Goal: Task Accomplishment & Management: Use online tool/utility

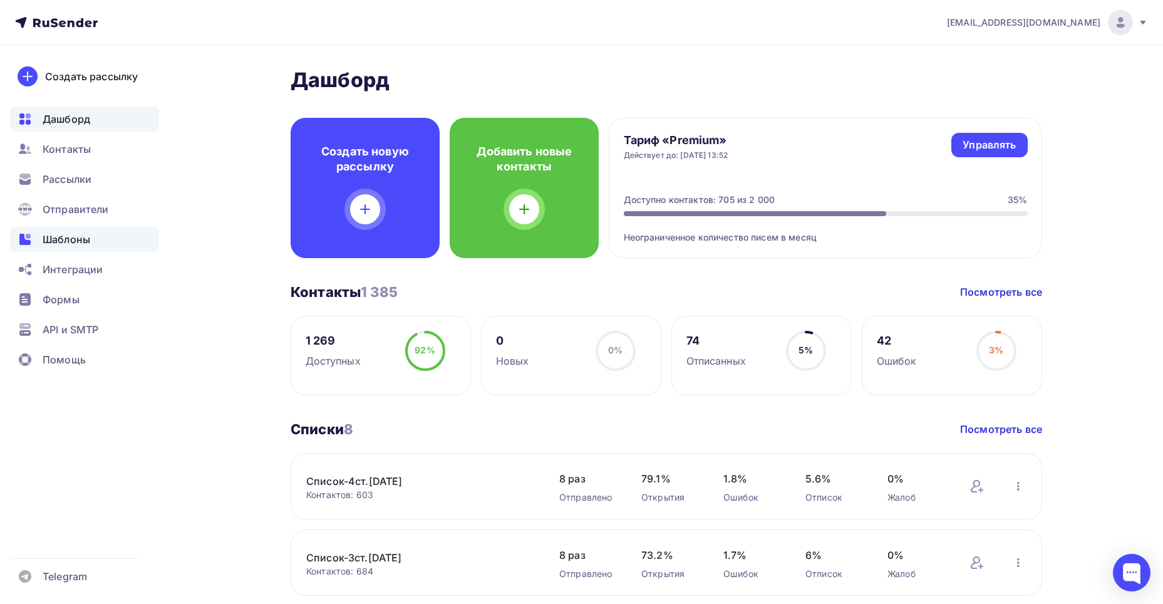
click at [59, 235] on span "Шаблоны" at bounding box center [67, 239] width 48 height 15
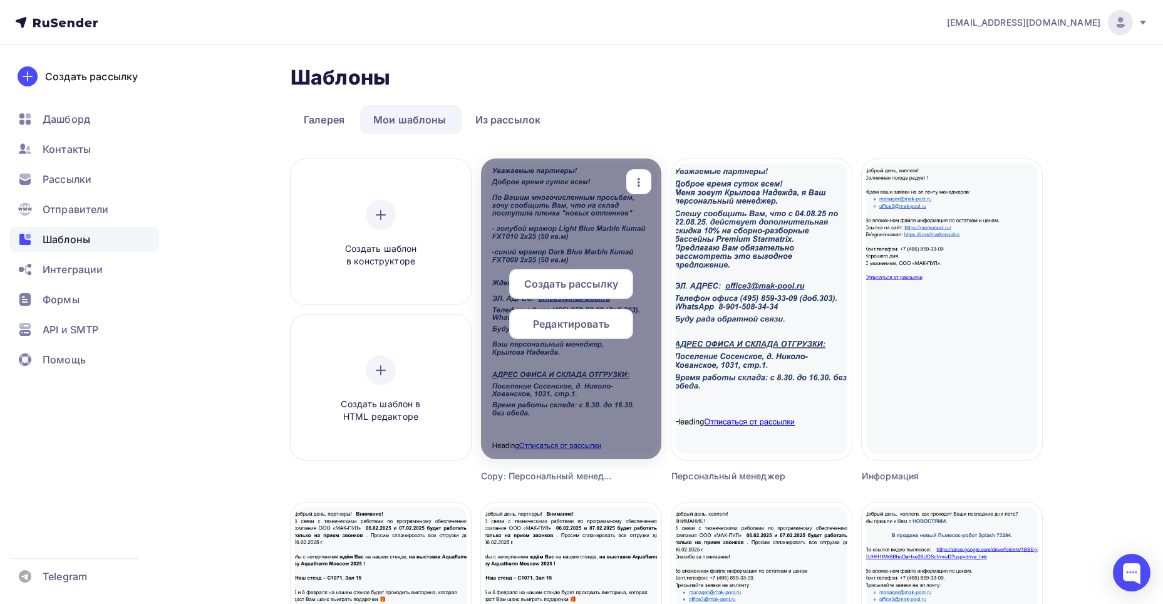
click at [641, 176] on icon "button" at bounding box center [638, 182] width 15 height 15
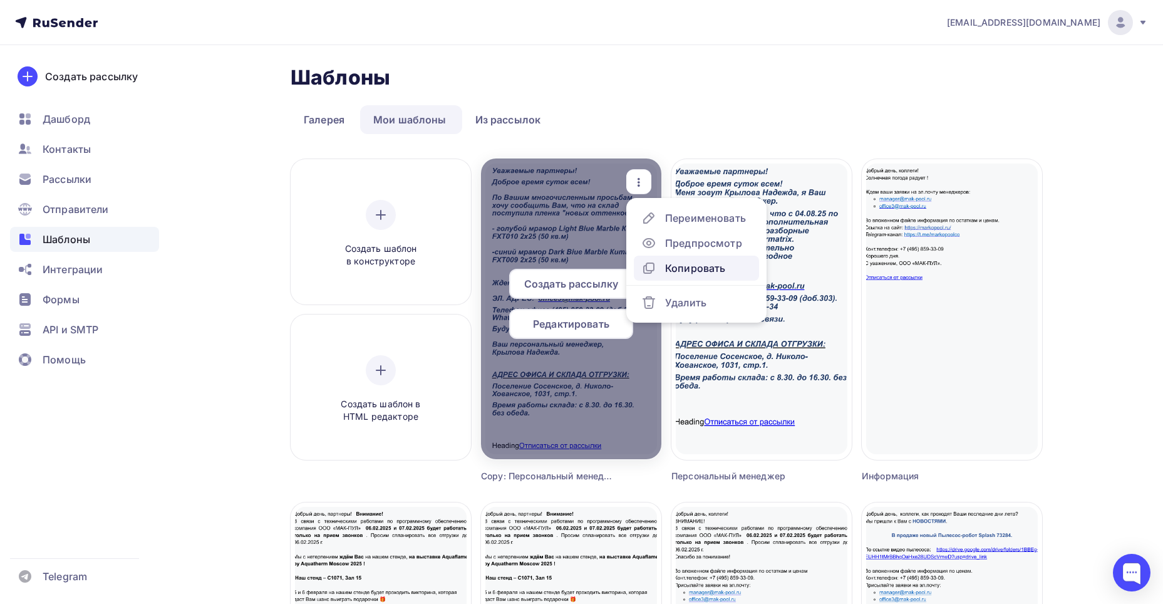
click at [696, 269] on div "Копировать" at bounding box center [695, 268] width 60 height 15
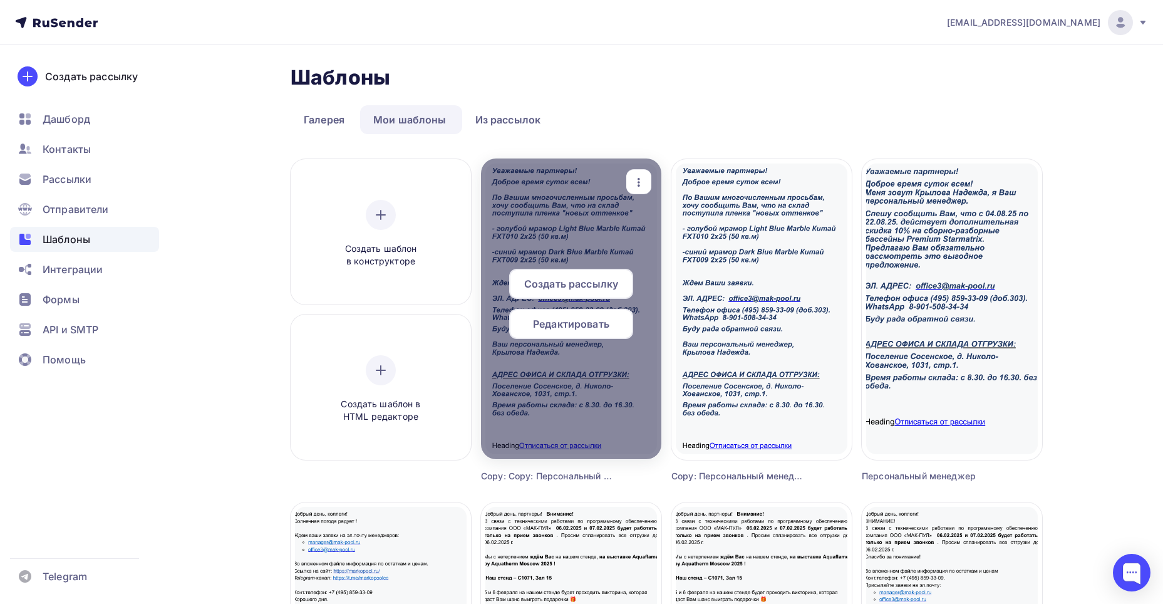
click at [569, 324] on span "Редактировать" at bounding box center [571, 323] width 76 height 15
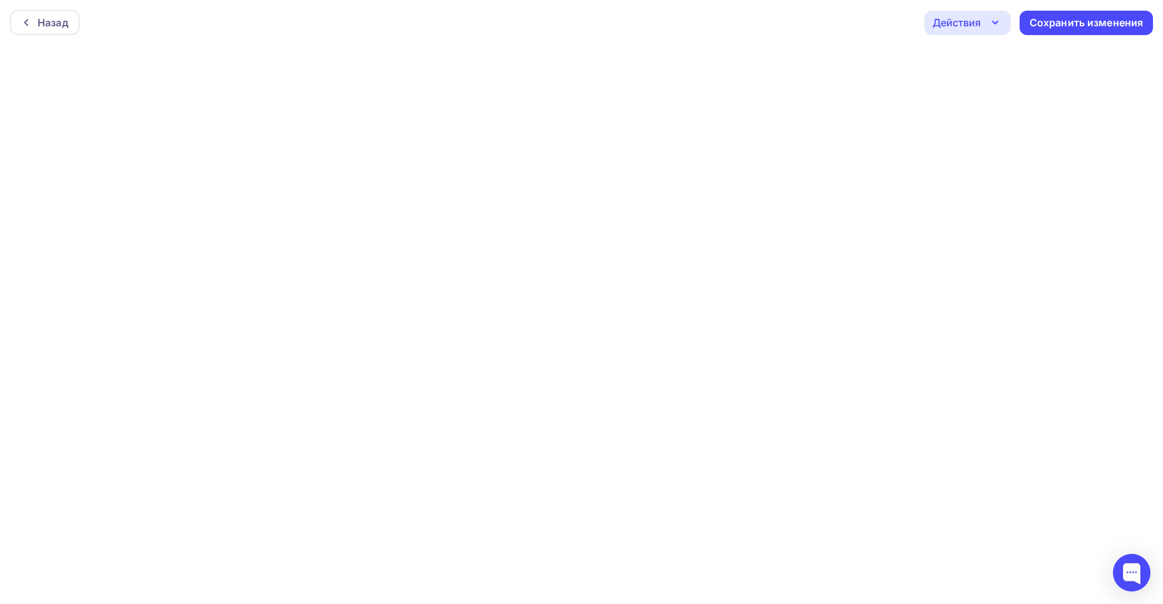
scroll to position [3, 0]
click at [1077, 21] on div "Сохранить изменения" at bounding box center [1087, 20] width 114 height 14
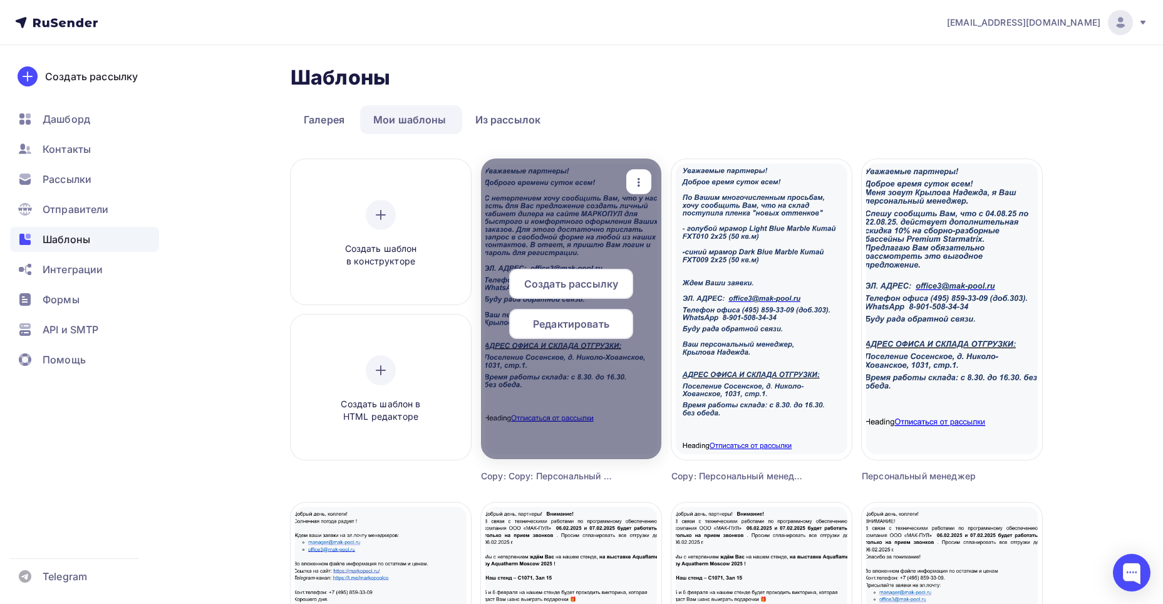
click at [562, 326] on span "Редактировать" at bounding box center [571, 323] width 76 height 15
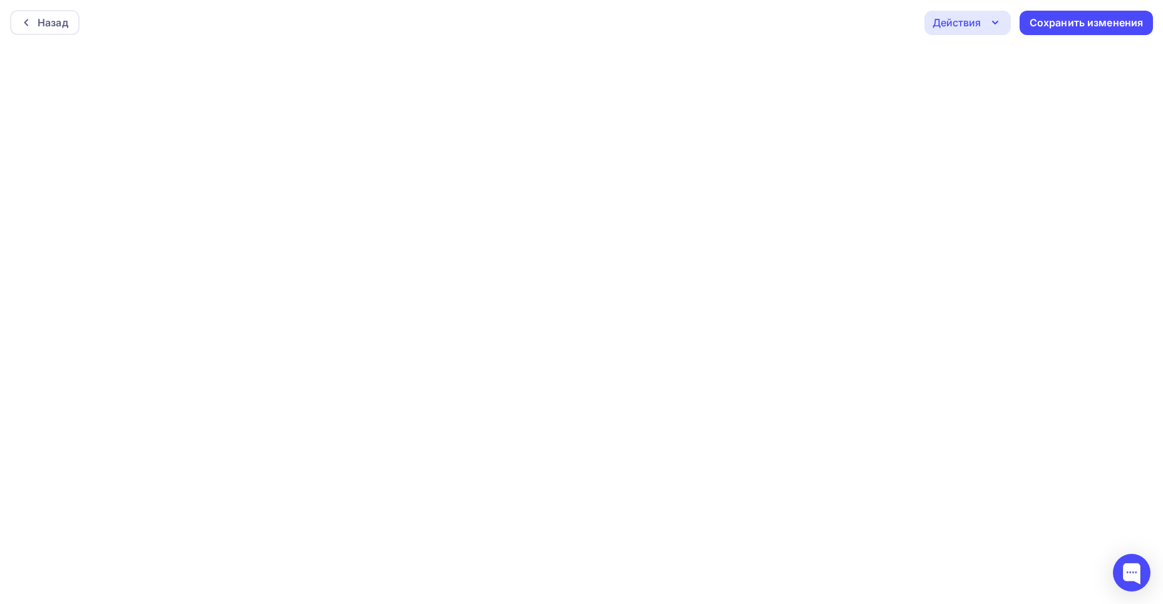
click at [991, 16] on icon "button" at bounding box center [995, 22] width 15 height 15
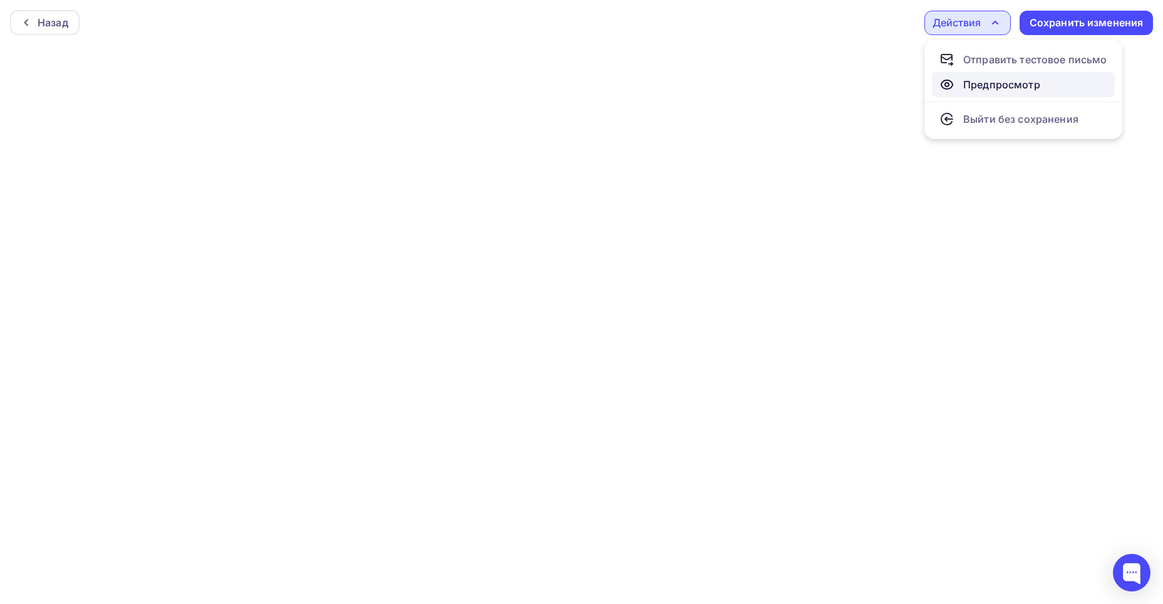
click at [983, 89] on div "Предпросмотр" at bounding box center [1001, 84] width 77 height 15
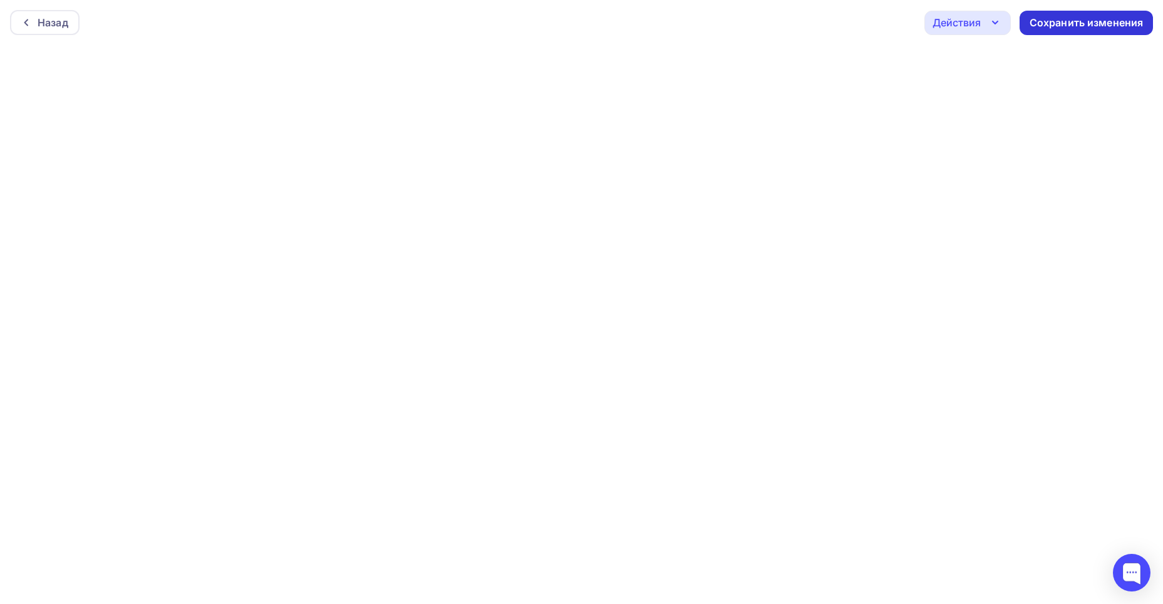
click at [1057, 24] on div "Сохранить изменения" at bounding box center [1087, 23] width 114 height 14
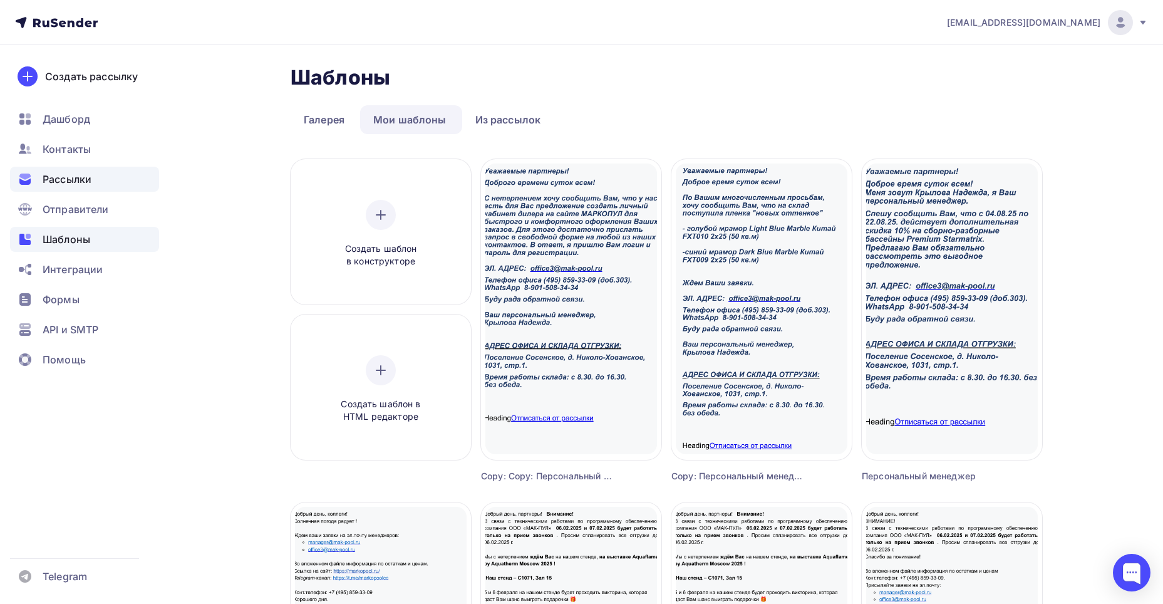
click at [63, 179] on span "Рассылки" at bounding box center [67, 179] width 49 height 15
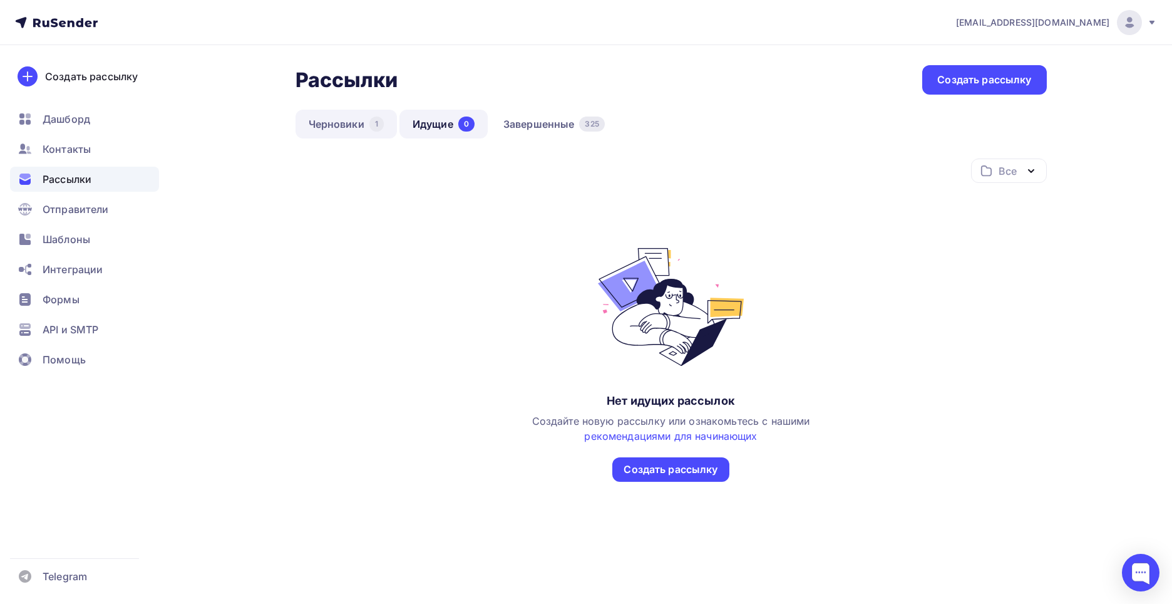
click at [336, 127] on link "Черновики 1" at bounding box center [346, 124] width 101 height 29
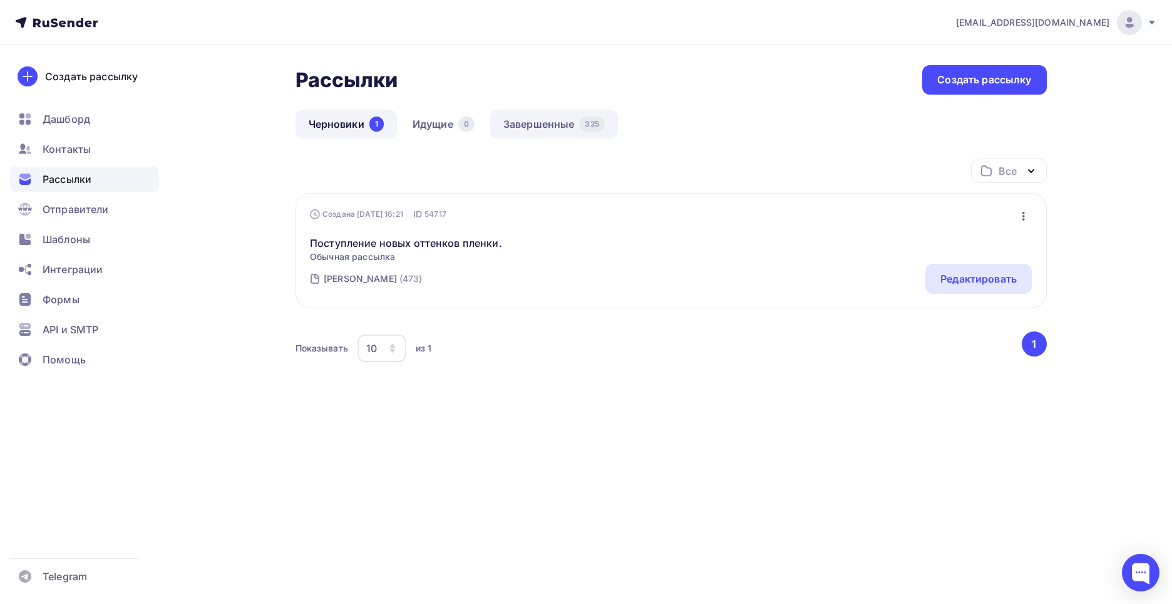
click at [555, 127] on link "Завершенные 325" at bounding box center [554, 124] width 128 height 29
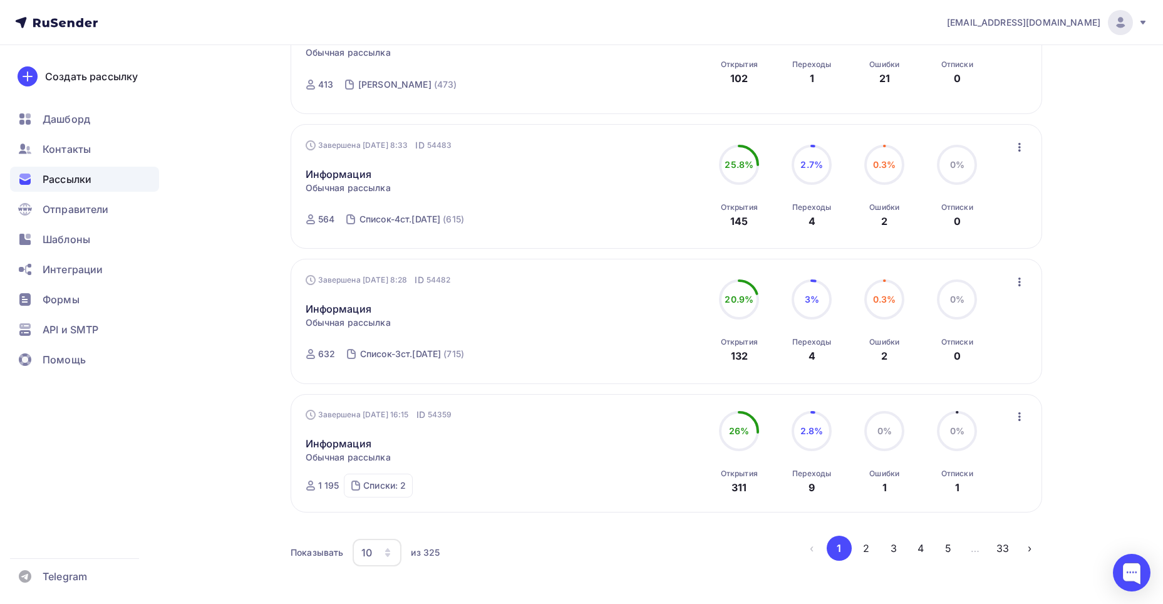
scroll to position [1065, 0]
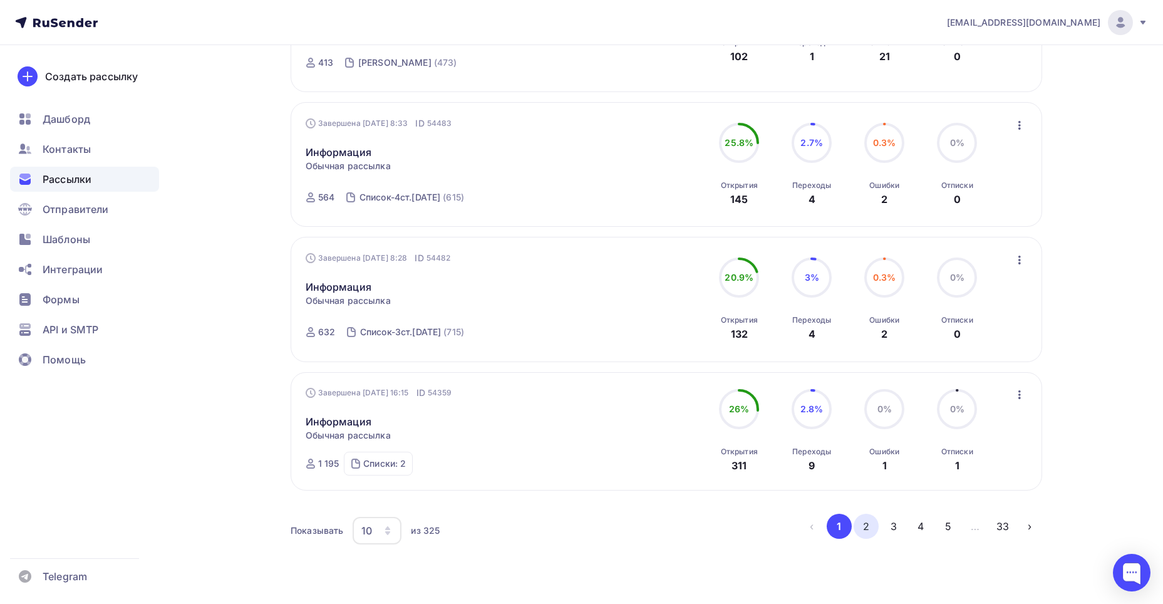
click at [865, 529] on button "2" at bounding box center [866, 526] width 25 height 25
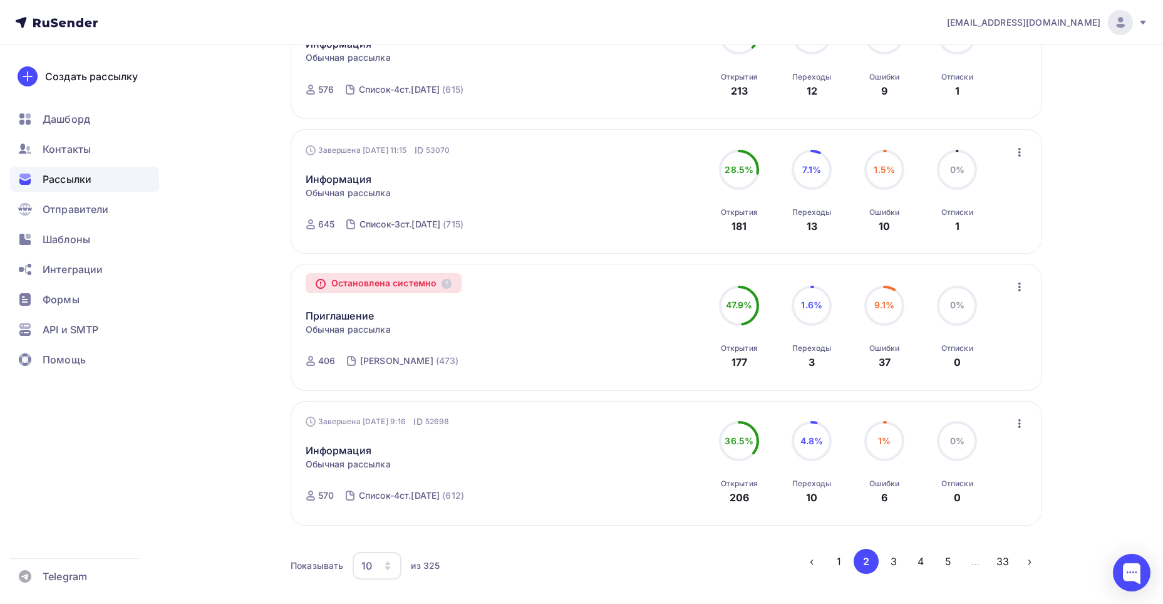
scroll to position [1080, 0]
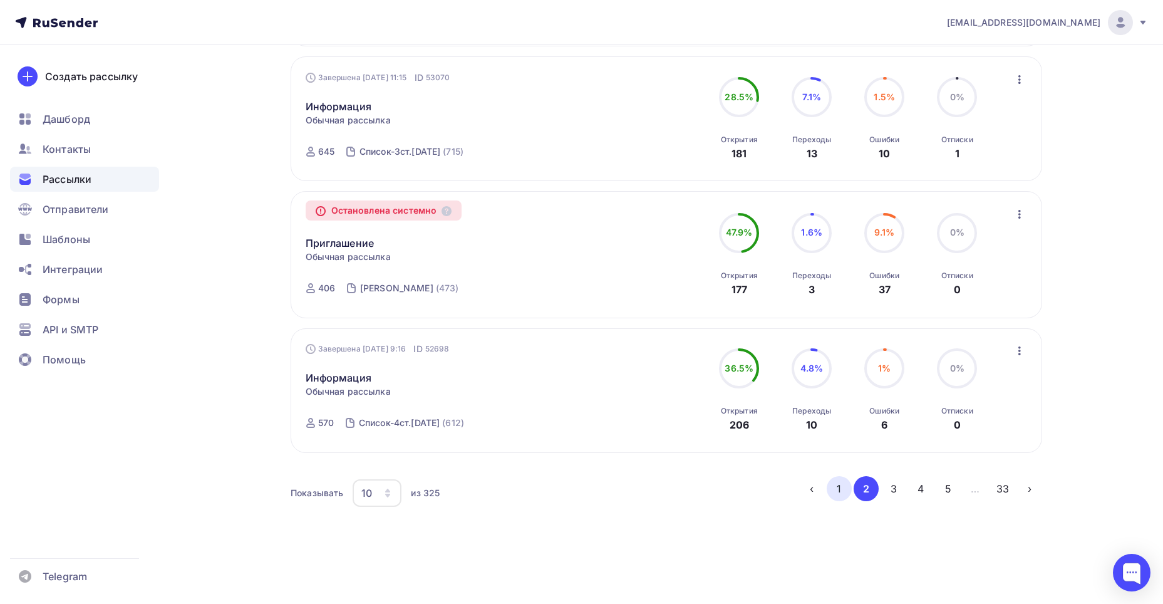
click at [837, 488] on button "1" at bounding box center [839, 488] width 25 height 25
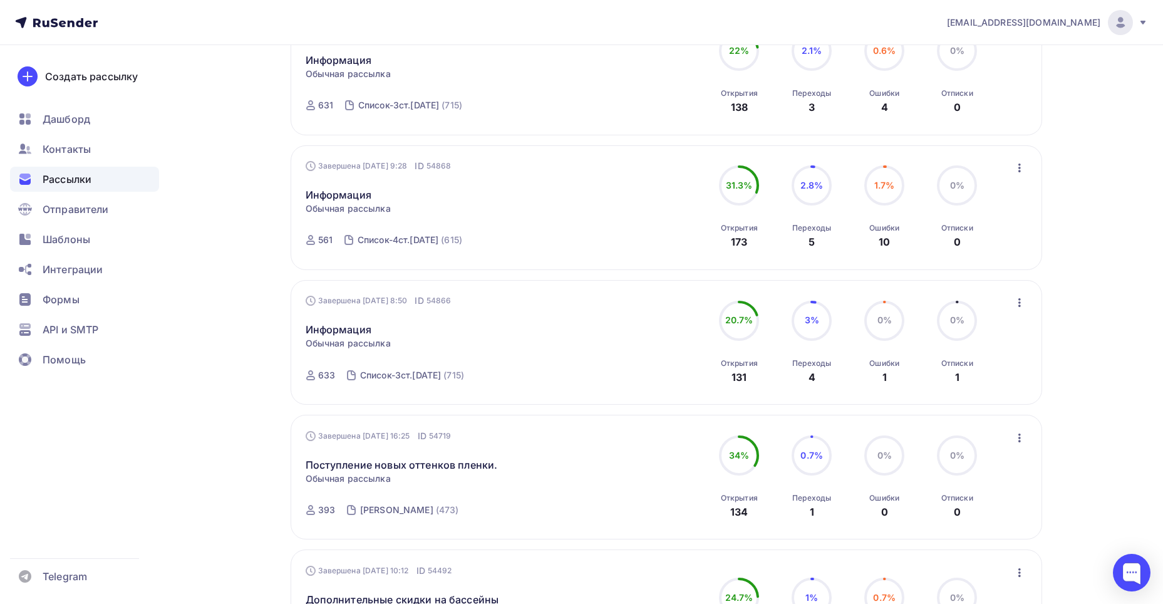
scroll to position [137, 0]
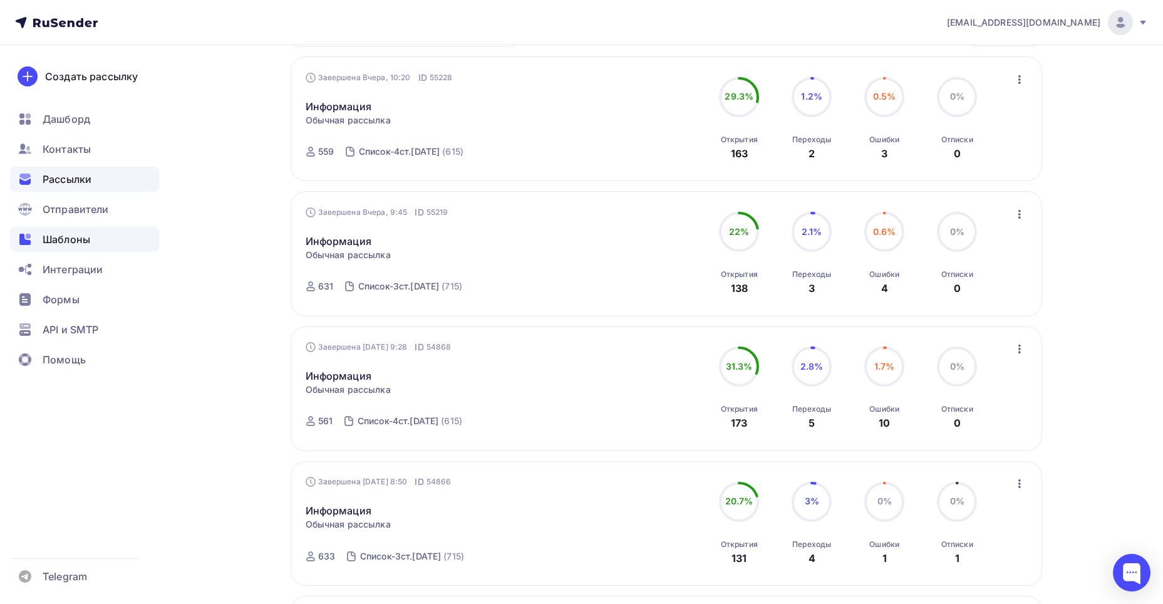
click at [60, 244] on span "Шаблоны" at bounding box center [67, 239] width 48 height 15
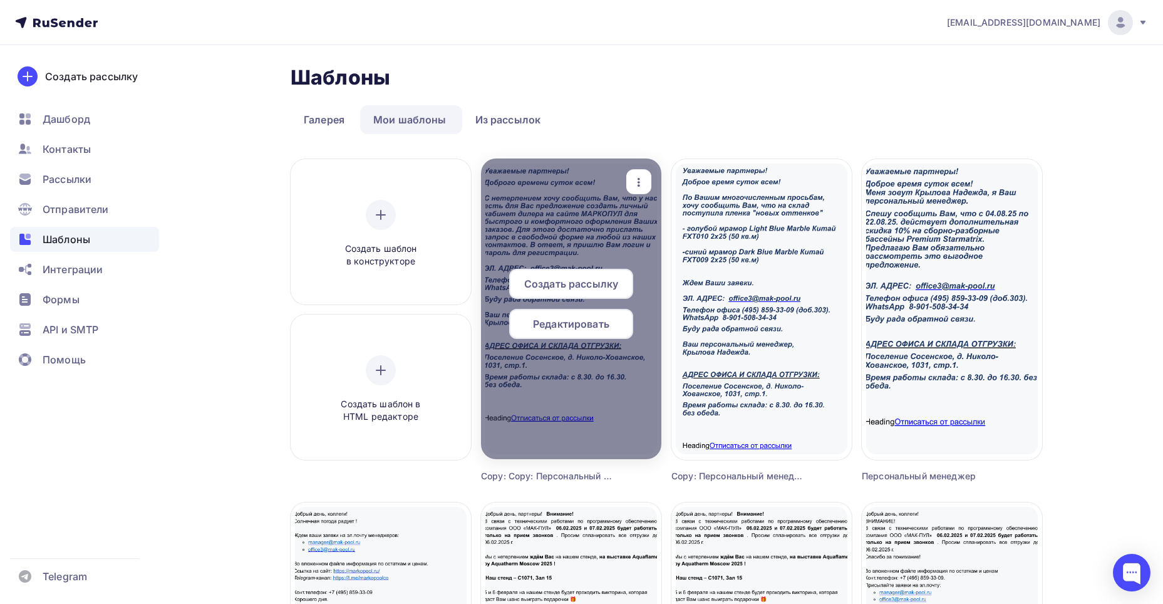
click at [567, 321] on span "Редактировать" at bounding box center [571, 323] width 76 height 15
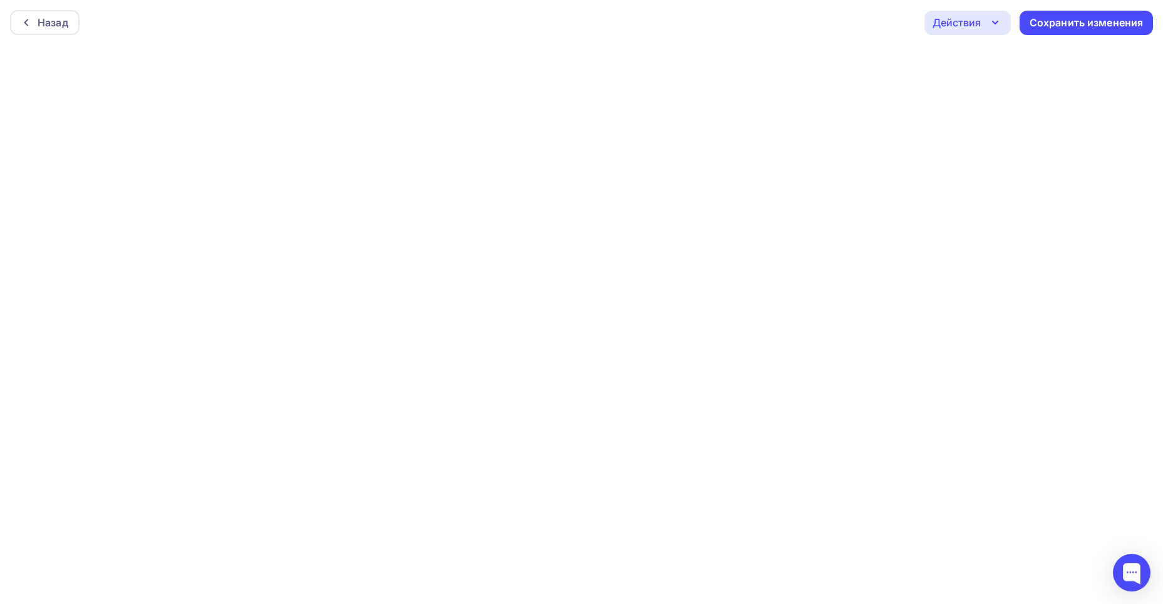
scroll to position [3, 0]
drag, startPoint x: 117, startPoint y: 597, endPoint x: 994, endPoint y: 18, distance: 1050.9
click at [994, 18] on icon "button" at bounding box center [995, 19] width 15 height 15
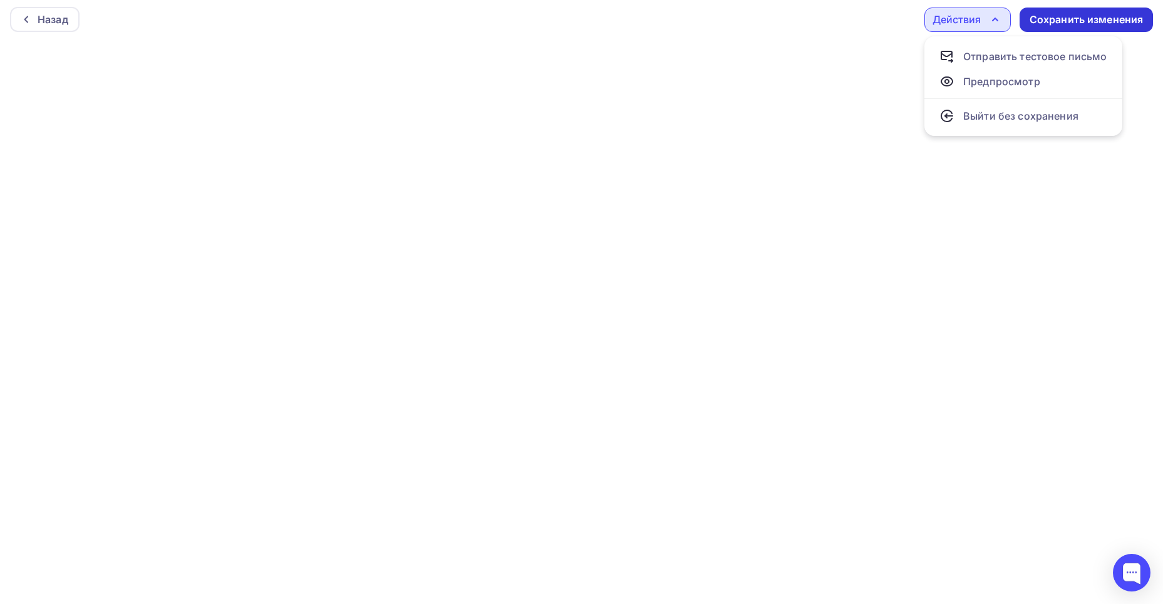
click at [1107, 19] on div "Сохранить изменения" at bounding box center [1087, 20] width 114 height 14
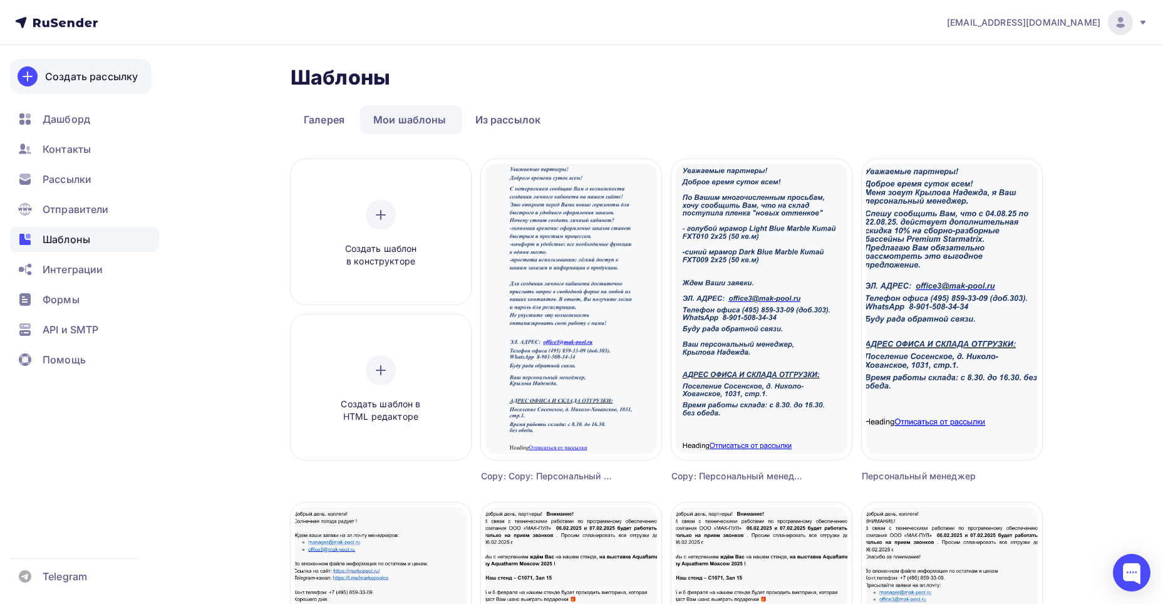
click at [29, 76] on icon at bounding box center [27, 76] width 15 height 15
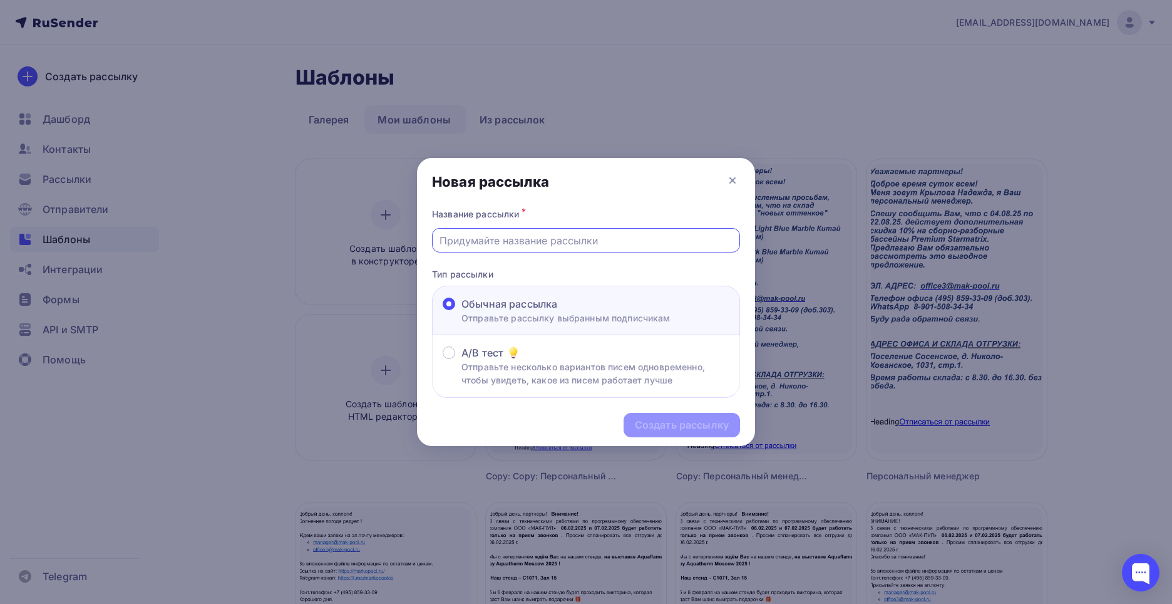
drag, startPoint x: 606, startPoint y: 239, endPoint x: 538, endPoint y: 240, distance: 68.3
click at [534, 239] on input "text" at bounding box center [587, 240] width 294 height 15
type input "л"
type input "Личный кабинет"
click at [685, 421] on div "Создать рассылку" at bounding box center [682, 425] width 94 height 14
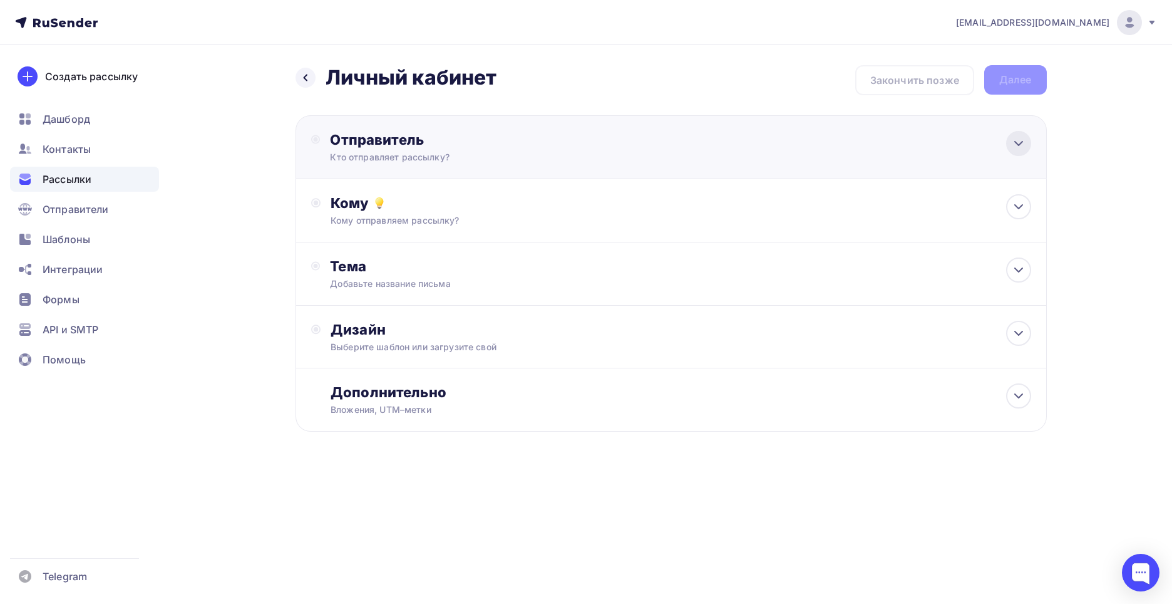
click at [1016, 145] on icon at bounding box center [1018, 143] width 15 height 15
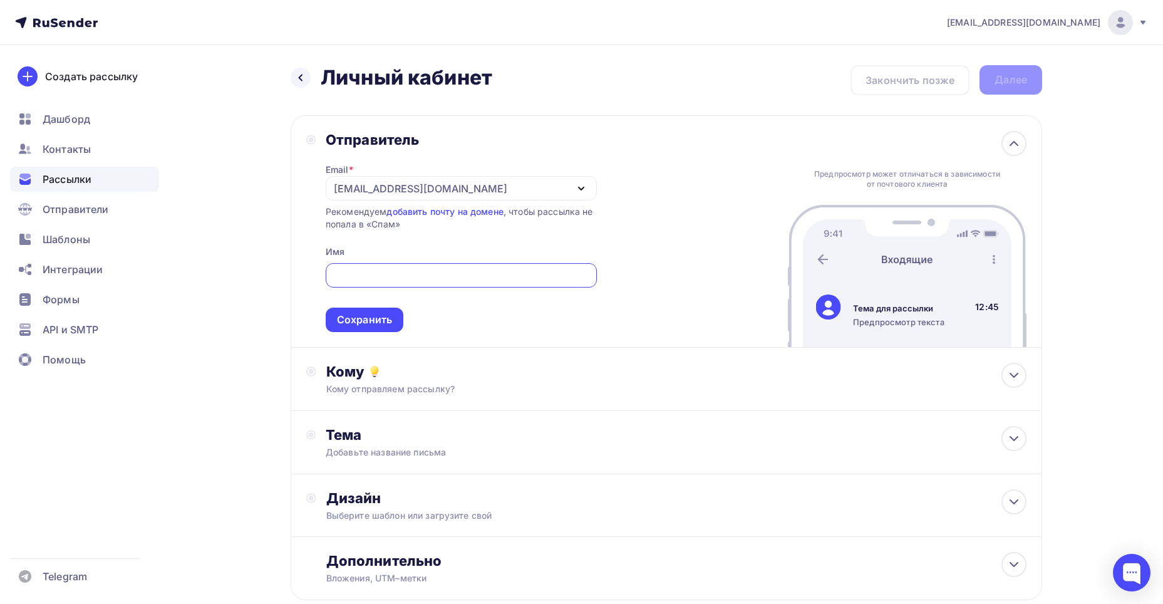
click at [434, 272] on input "text" at bounding box center [461, 275] width 257 height 15
click at [580, 186] on icon "button" at bounding box center [581, 188] width 15 height 15
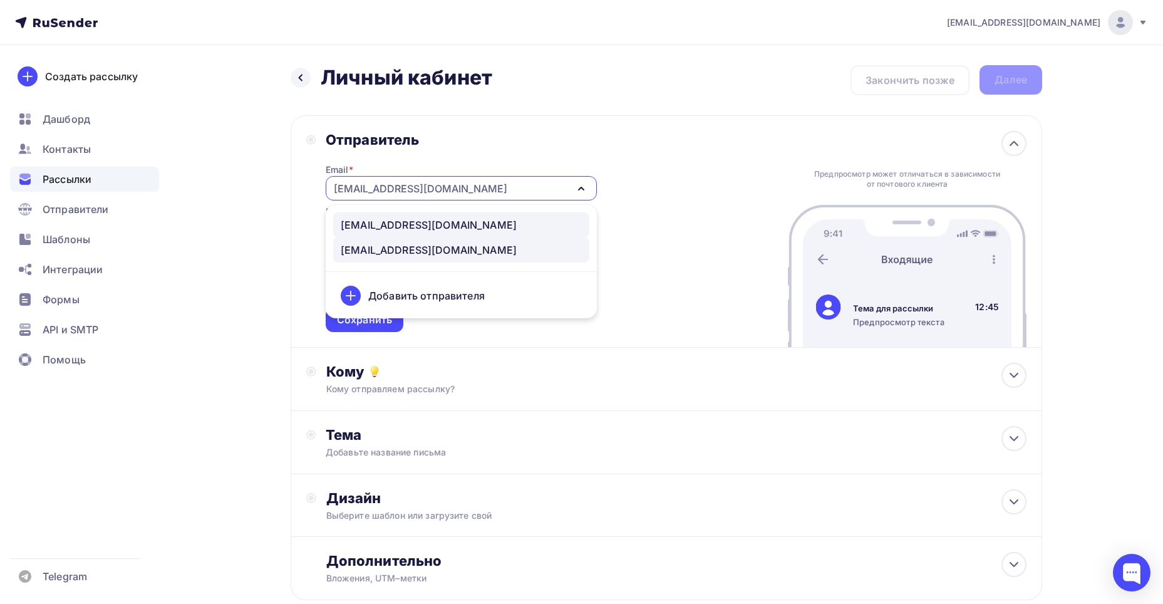
click at [373, 222] on div "[EMAIL_ADDRESS][DOMAIN_NAME]" at bounding box center [429, 224] width 176 height 15
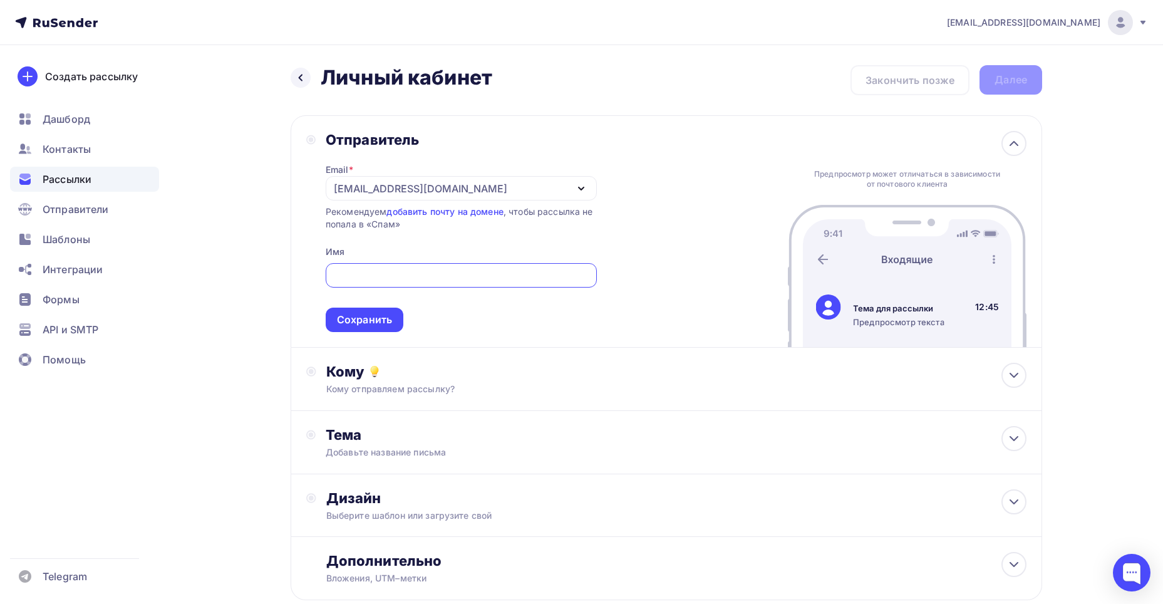
click at [375, 274] on input "text" at bounding box center [461, 275] width 257 height 15
click at [359, 316] on div "Сохранить" at bounding box center [364, 320] width 55 height 14
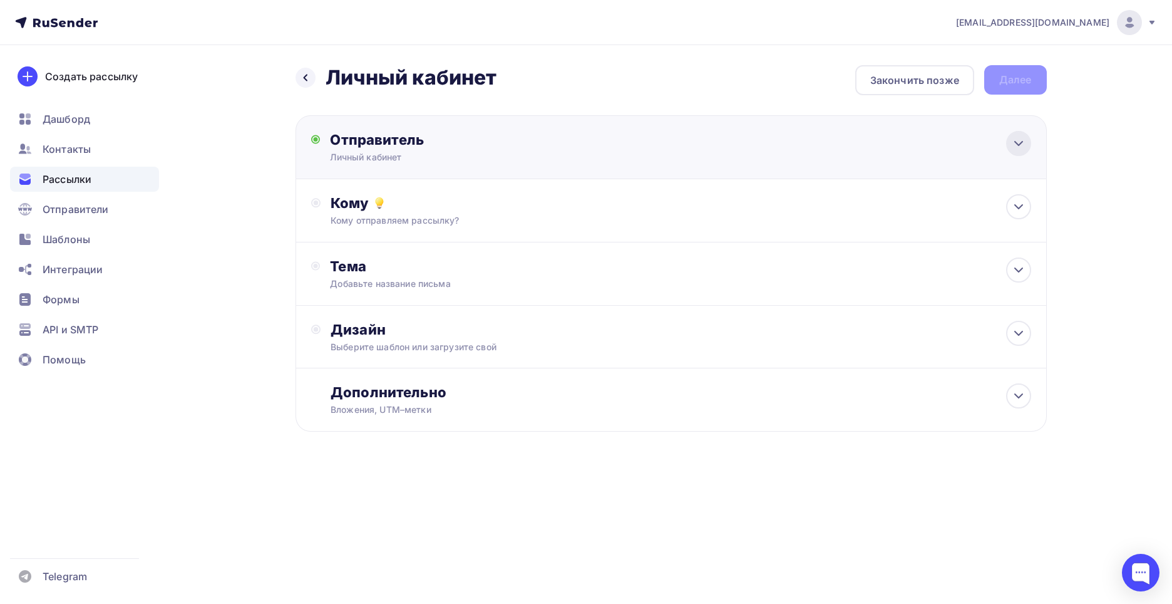
click at [1017, 145] on icon at bounding box center [1018, 143] width 15 height 15
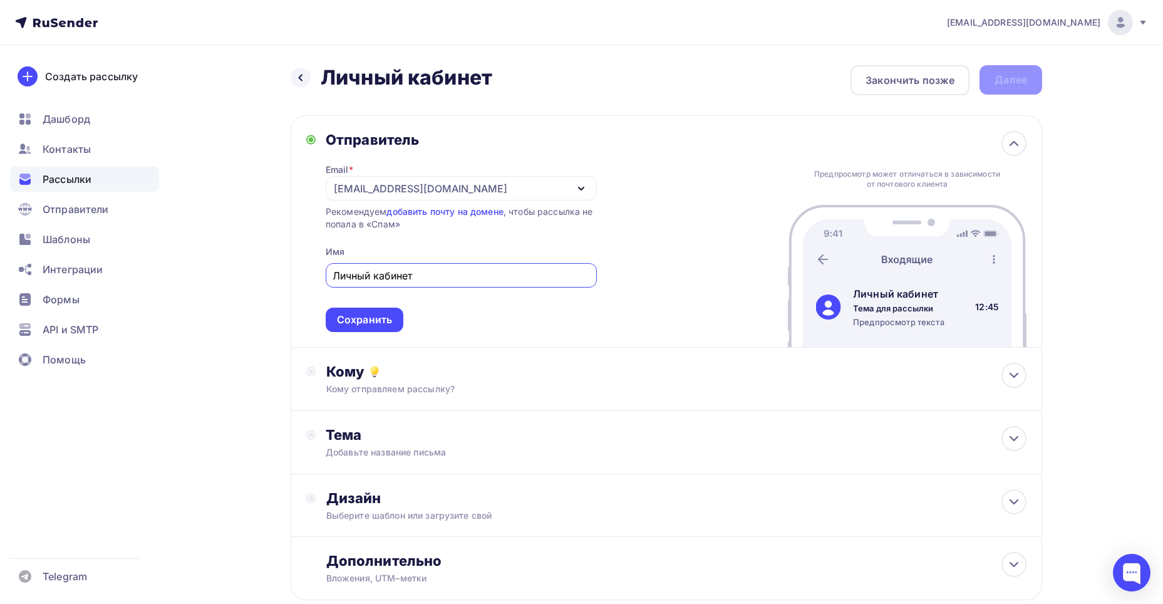
drag, startPoint x: 388, startPoint y: 272, endPoint x: 325, endPoint y: 272, distance: 63.3
click at [326, 272] on div "Личный кабинет" at bounding box center [461, 275] width 271 height 24
drag, startPoint x: 353, startPoint y: 277, endPoint x: 360, endPoint y: 277, distance: 6.9
click at [360, 277] on input "МАК_ПУЛ ООО" at bounding box center [461, 275] width 257 height 15
type input "МАК-ПУЛ ООО"
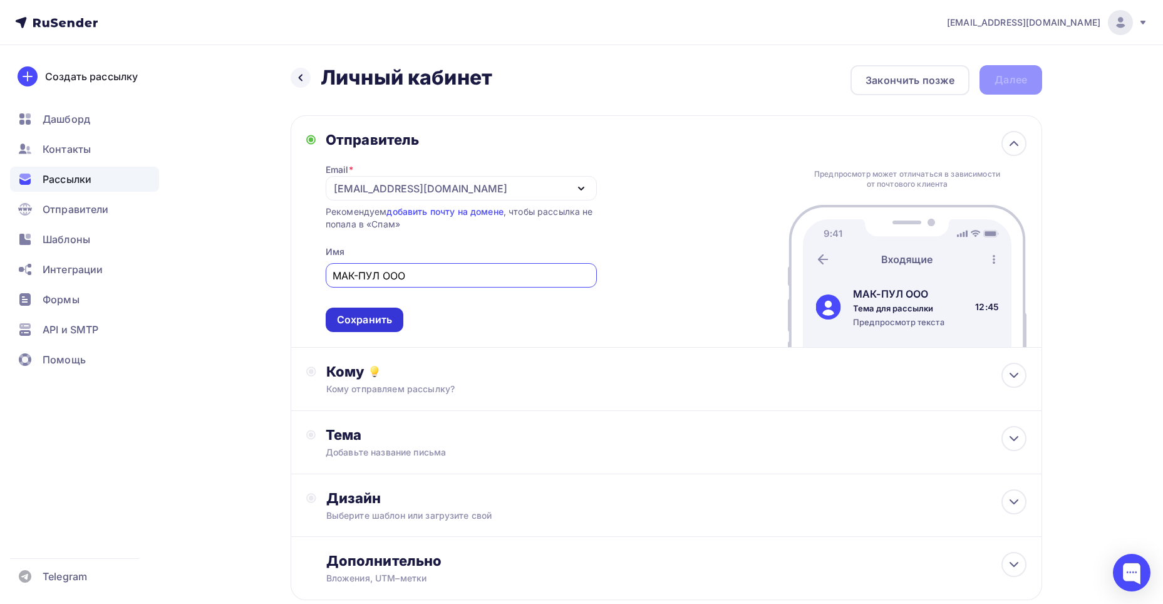
click at [378, 318] on div "Сохранить" at bounding box center [364, 320] width 55 height 14
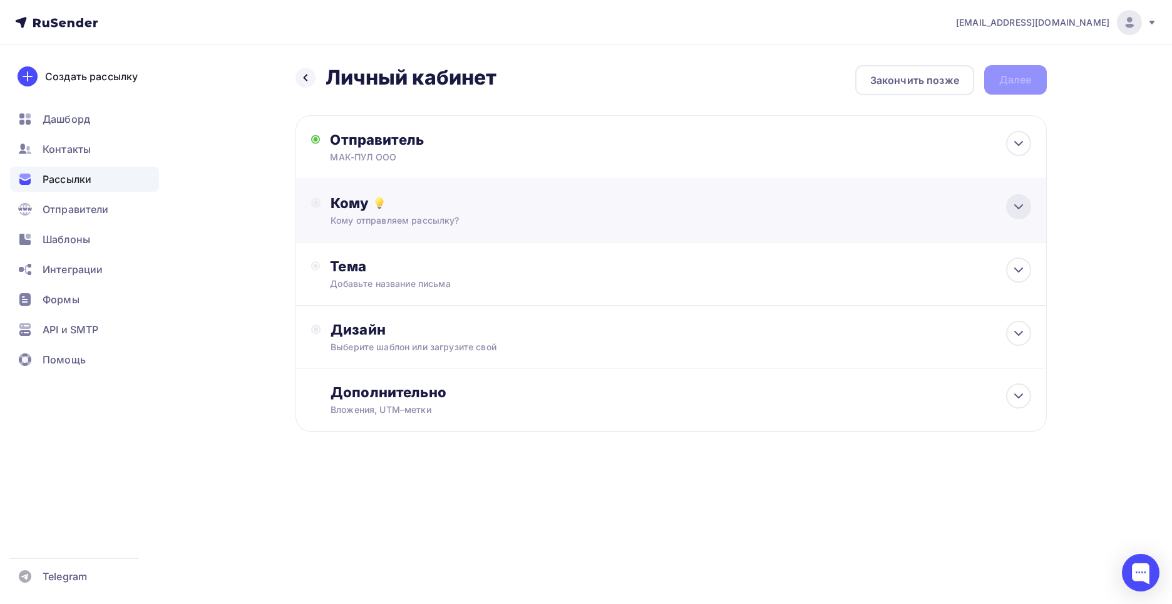
click at [1018, 200] on icon at bounding box center [1018, 206] width 15 height 15
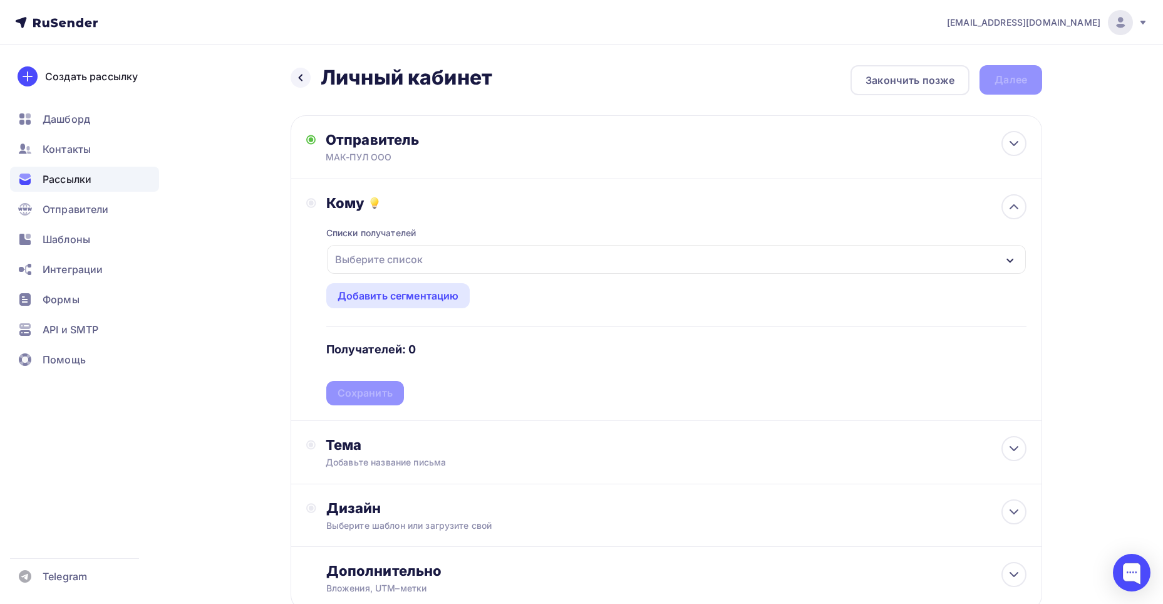
click at [416, 259] on div "Выберите список" at bounding box center [379, 259] width 98 height 23
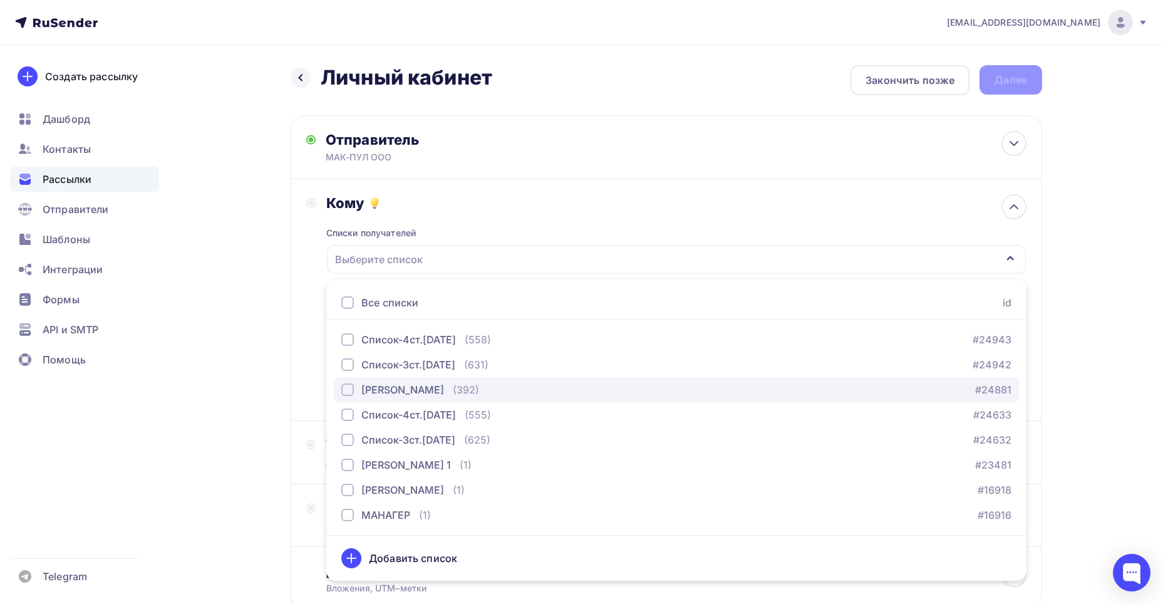
click at [349, 390] on div "button" at bounding box center [347, 389] width 13 height 13
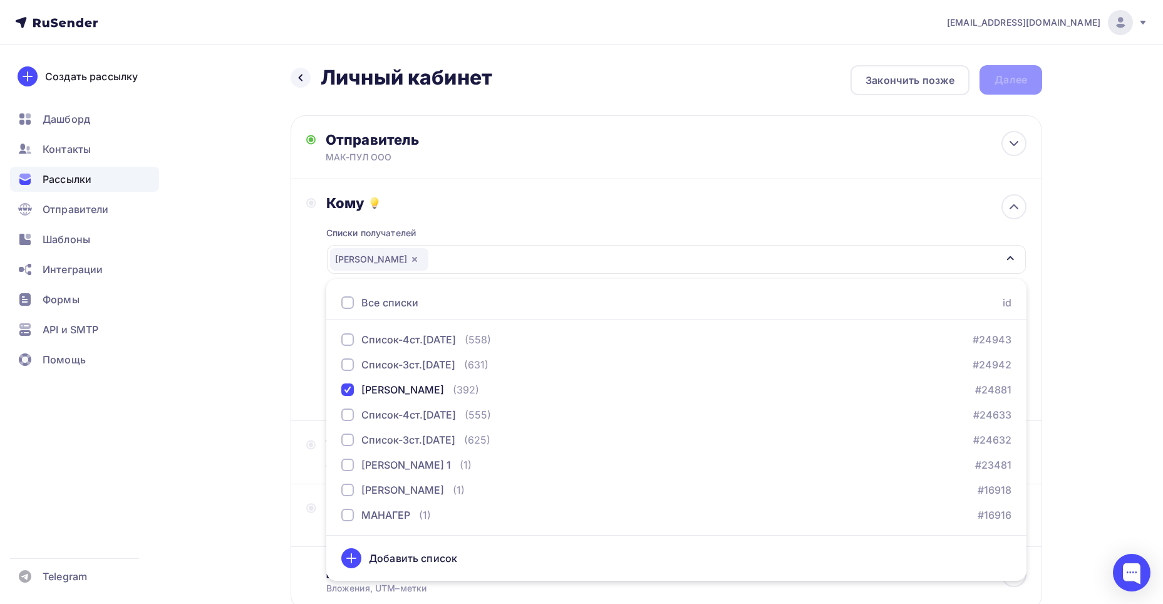
click at [527, 231] on div "Списки получателей [PERSON_NAME] [PERSON_NAME] Все списки id Список-4ст.[DATE] …" at bounding box center [676, 309] width 700 height 194
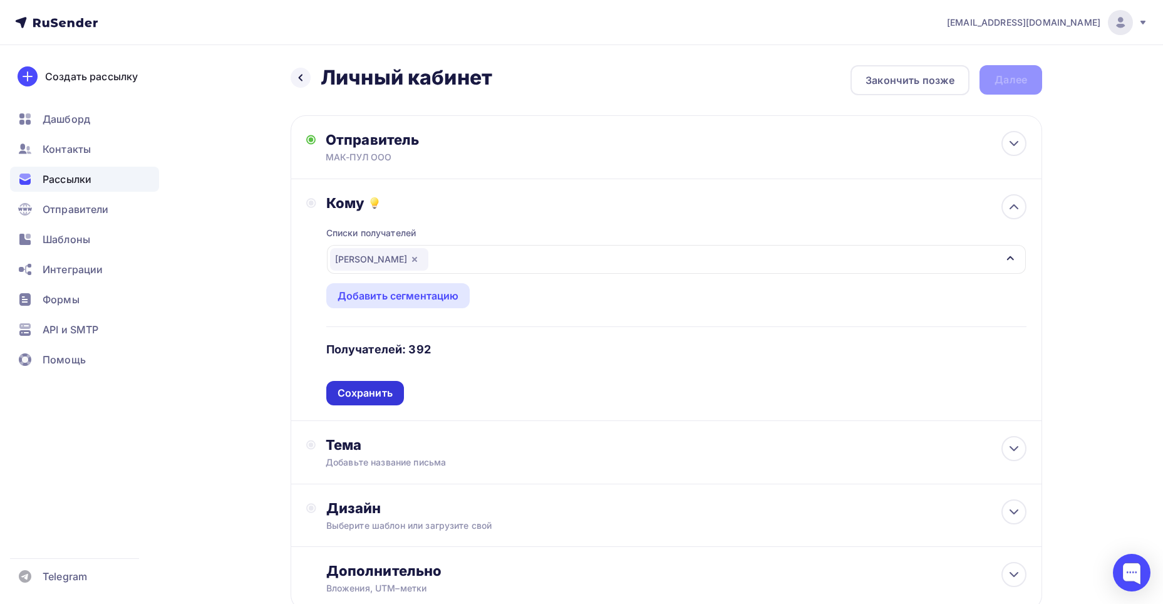
click at [356, 396] on div "Сохранить" at bounding box center [365, 393] width 55 height 14
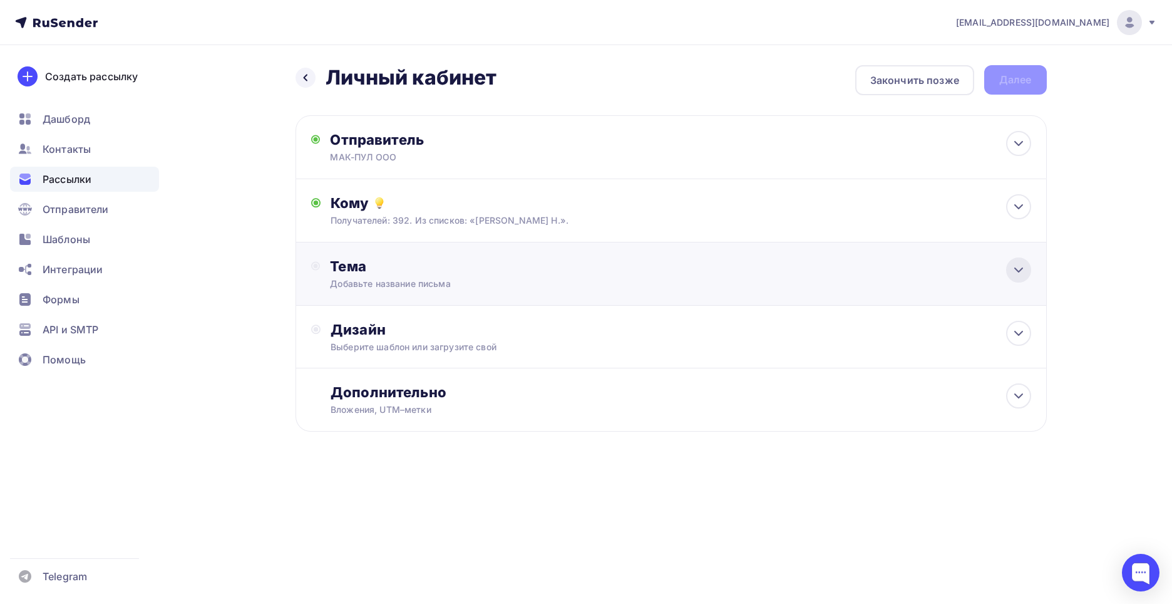
click at [1020, 267] on icon at bounding box center [1018, 269] width 15 height 15
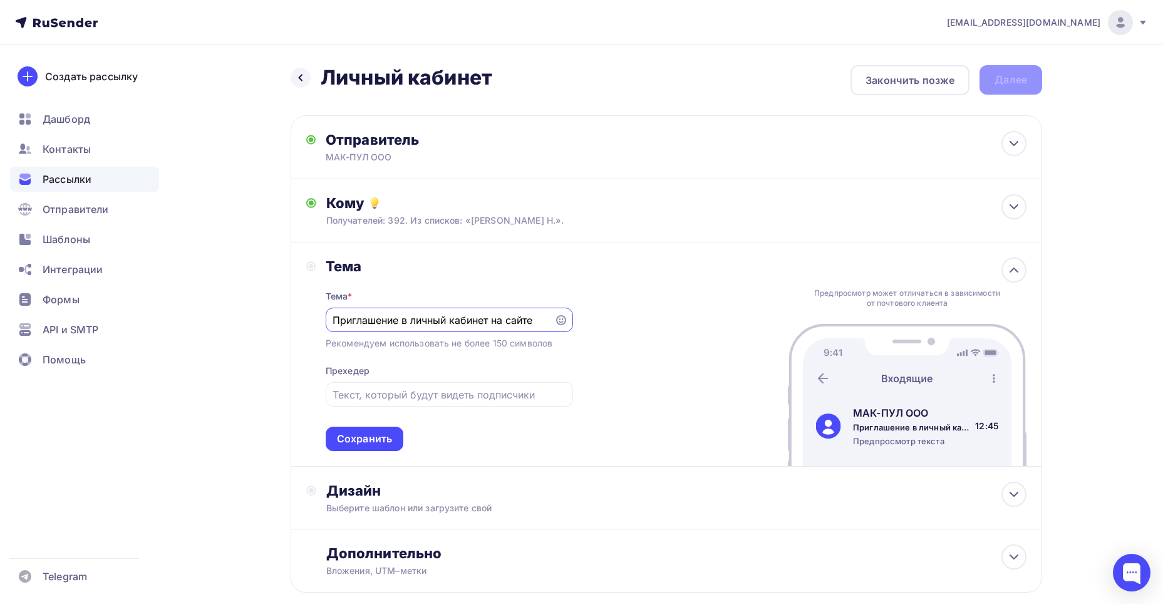
drag, startPoint x: 400, startPoint y: 320, endPoint x: 334, endPoint y: 315, distance: 65.9
click at [334, 315] on input "Приглашение в личный кабинет на сайте" at bounding box center [440, 320] width 214 height 15
click at [409, 322] on input "Регистрация в личный кабинет на сайте" at bounding box center [440, 320] width 214 height 15
click at [443, 321] on input "Регистрация в личный кабинет на сайте" at bounding box center [440, 320] width 214 height 15
click at [485, 322] on input "Регистрация в личном кабинет на сайте" at bounding box center [440, 320] width 214 height 15
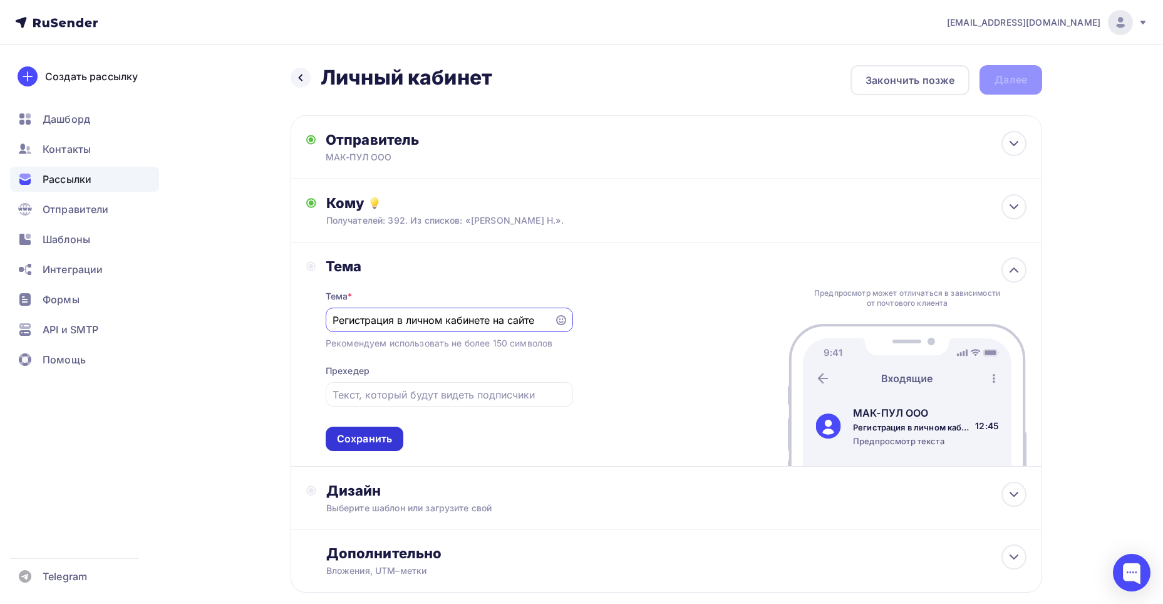
type input "Регистрация в личном кабинете на сайте"
click at [352, 437] on div "Сохранить" at bounding box center [364, 438] width 55 height 14
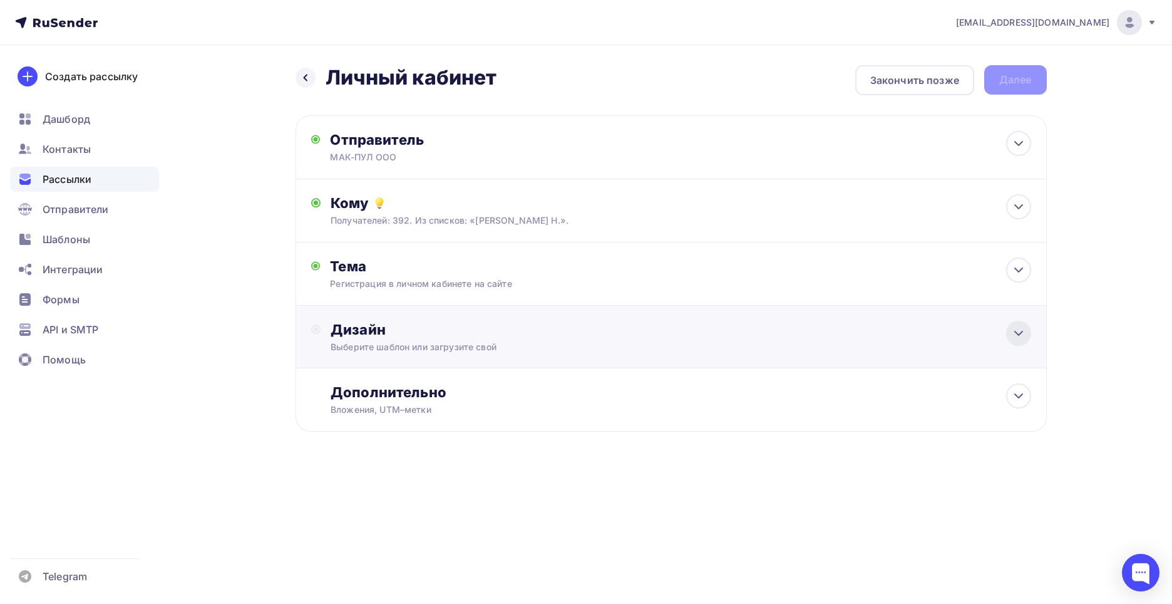
click at [1013, 329] on icon at bounding box center [1018, 333] width 15 height 15
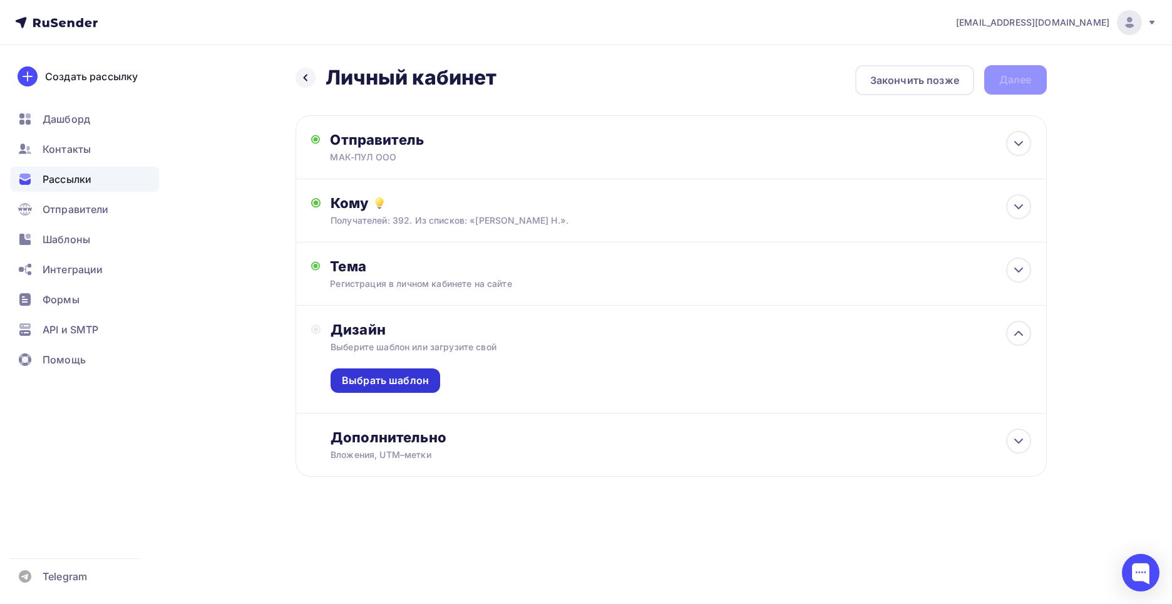
click at [406, 380] on div "Выбрать шаблон" at bounding box center [385, 380] width 87 height 14
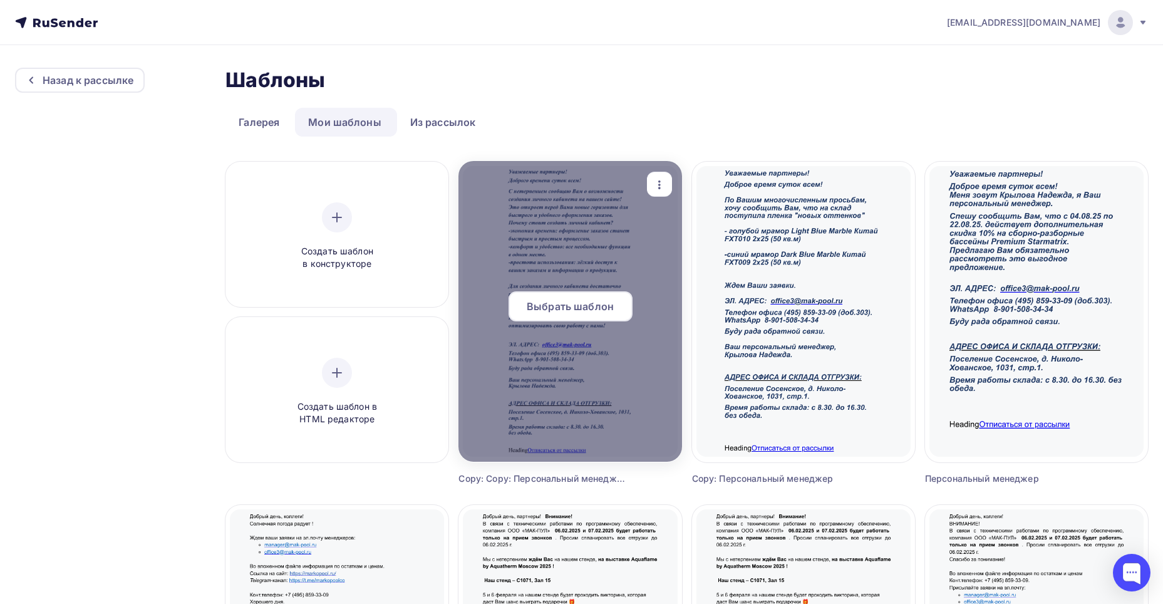
click at [549, 307] on span "Выбрать шаблон" at bounding box center [570, 306] width 87 height 15
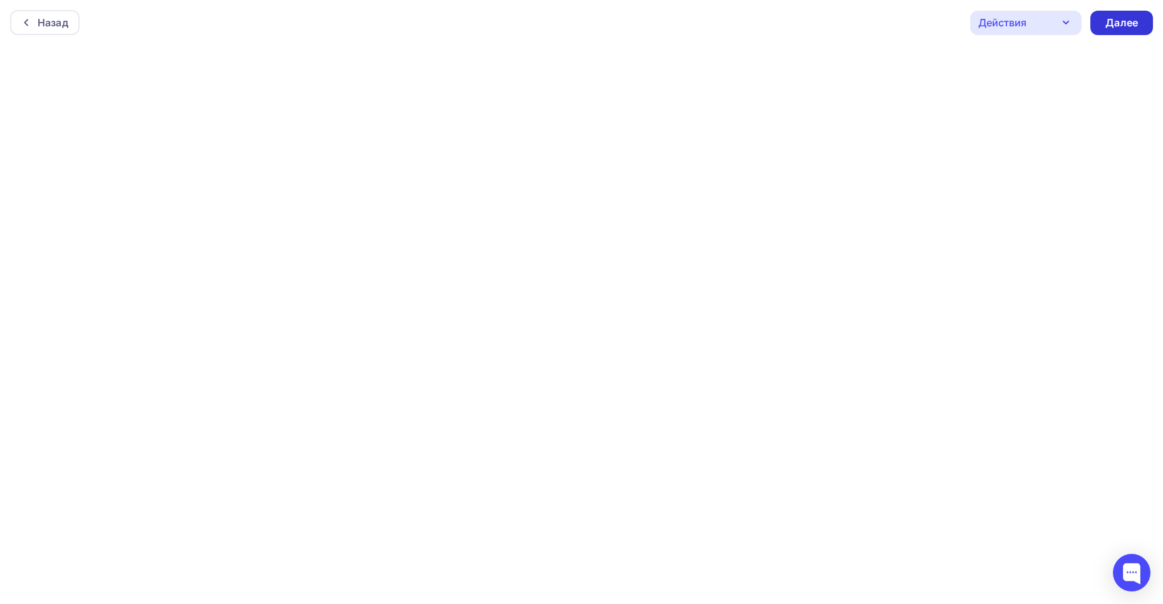
click at [1119, 24] on div "Далее" at bounding box center [1121, 23] width 33 height 14
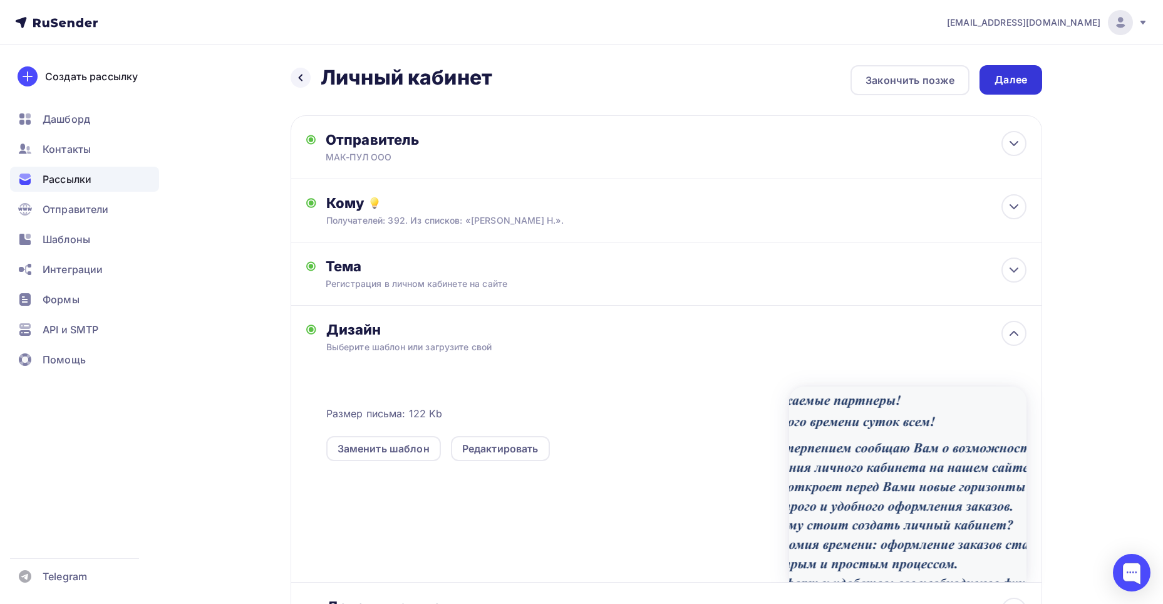
click at [1004, 84] on div "Далее" at bounding box center [1011, 80] width 33 height 14
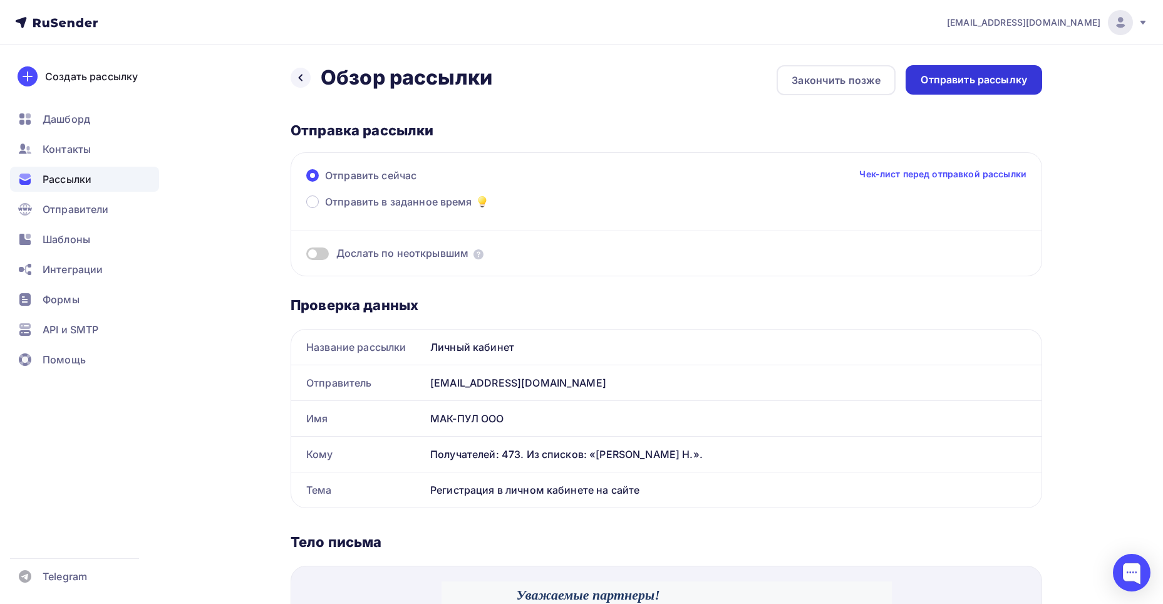
click at [984, 81] on div "Отправить рассылку" at bounding box center [974, 80] width 106 height 14
